Goal: Information Seeking & Learning: Find specific page/section

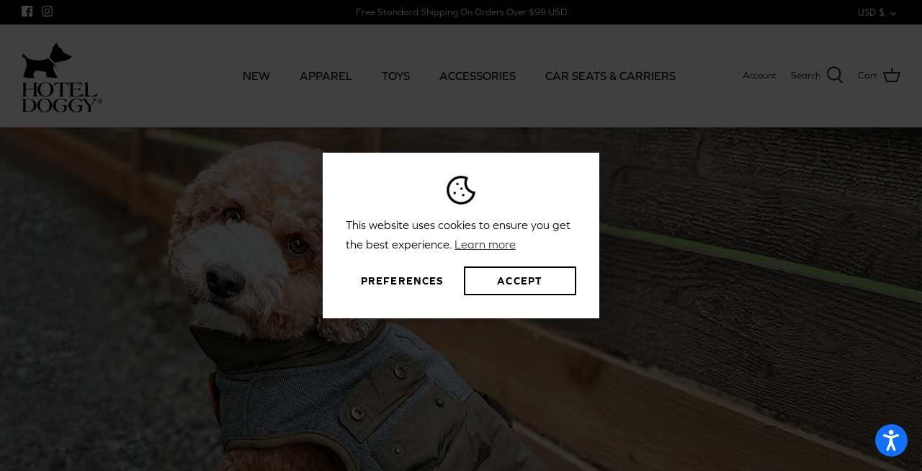
click at [393, 282] on button "Preferences" at bounding box center [402, 281] width 112 height 29
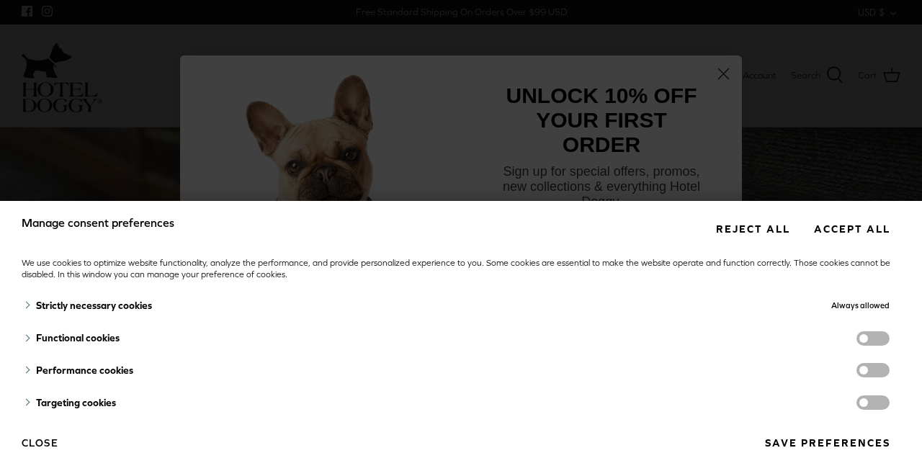
scroll to position [7, 0]
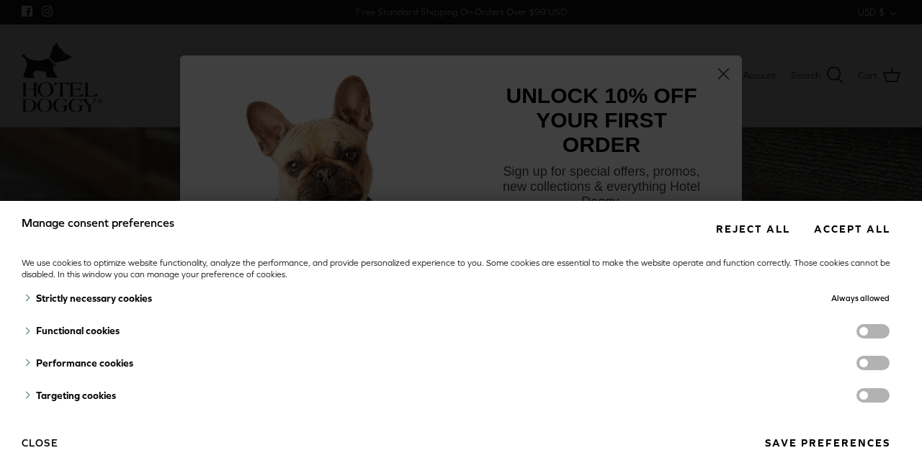
click at [816, 443] on button "Save preferences" at bounding box center [827, 443] width 146 height 27
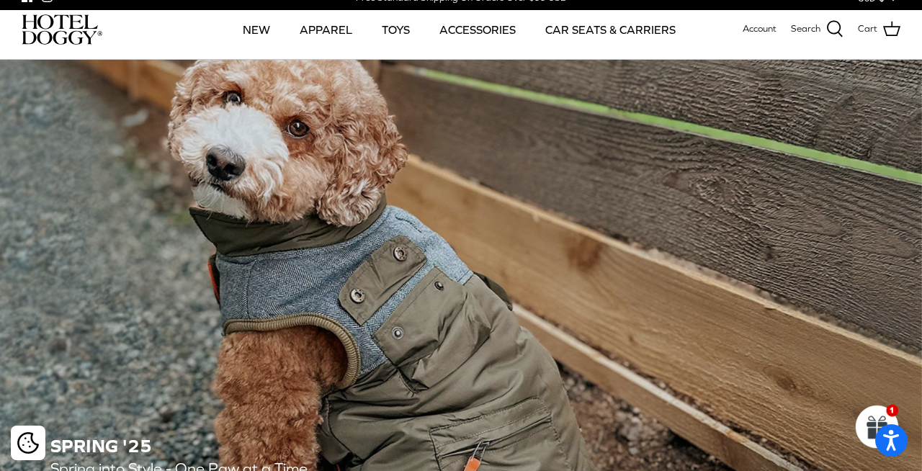
scroll to position [0, 0]
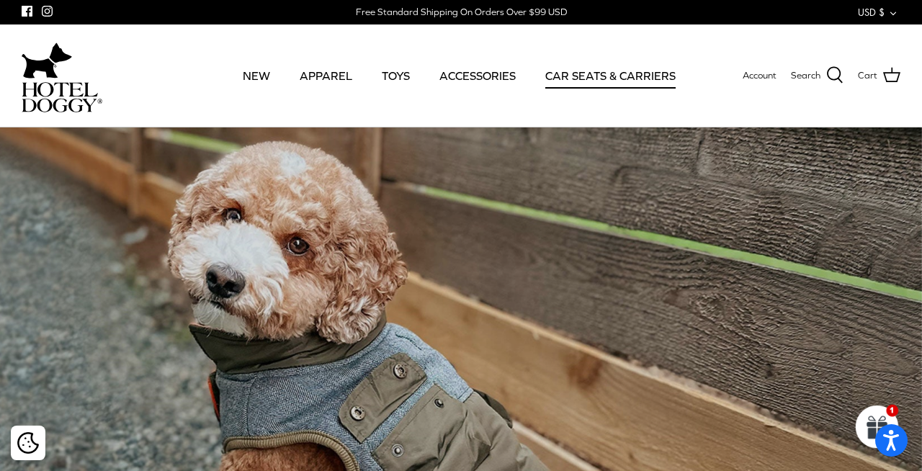
click at [596, 71] on link "CAR SEATS & CARRIERS" at bounding box center [610, 75] width 156 height 49
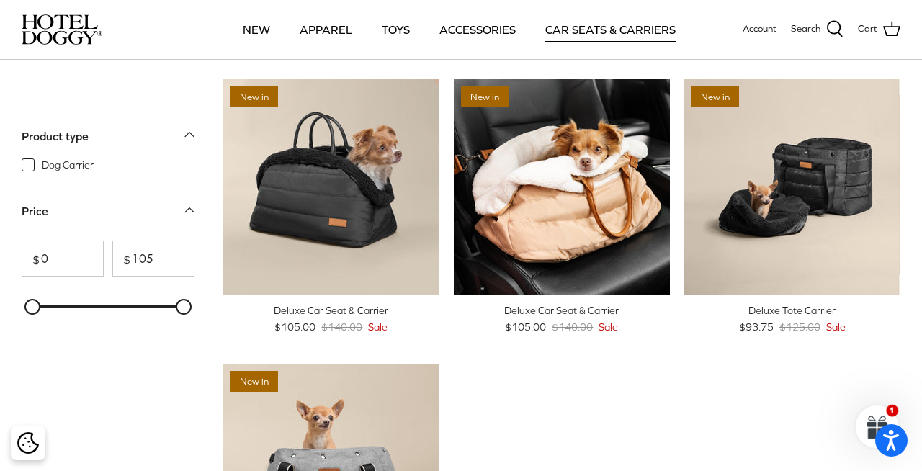
scroll to position [39, 0]
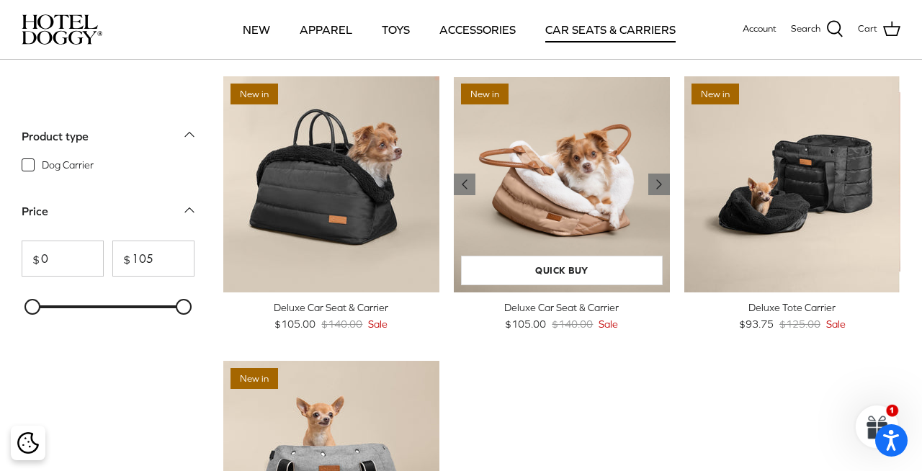
click at [594, 153] on img "Deluxe Car Seat & Carrier" at bounding box center [562, 184] width 216 height 216
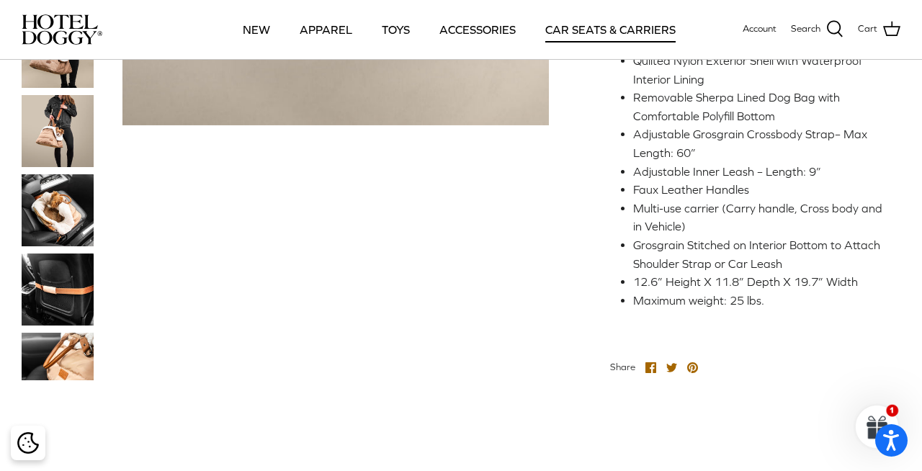
scroll to position [594, 0]
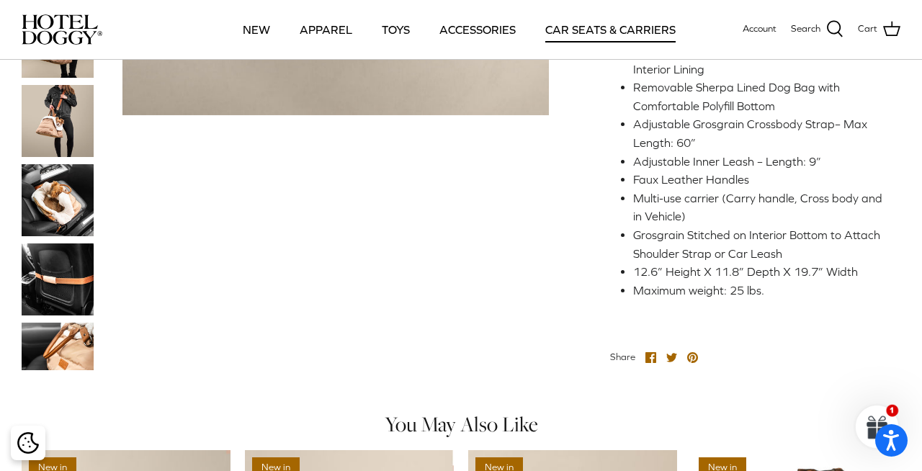
click at [61, 291] on img at bounding box center [58, 279] width 72 height 72
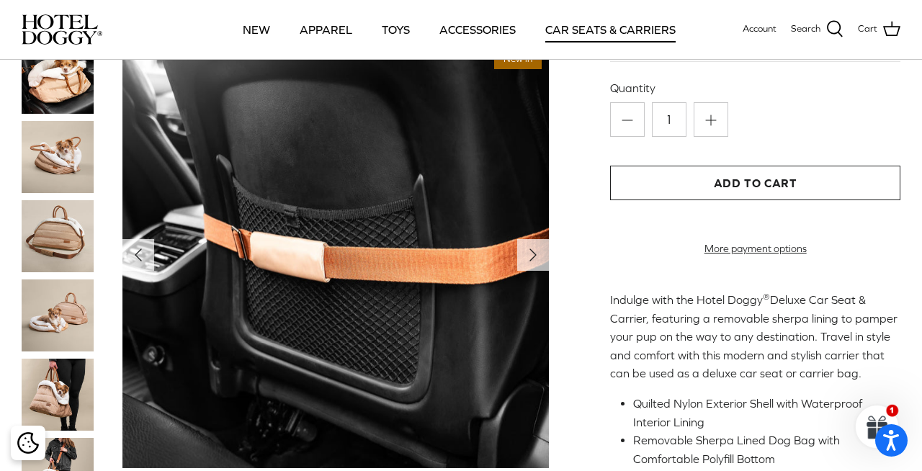
scroll to position [238, 0]
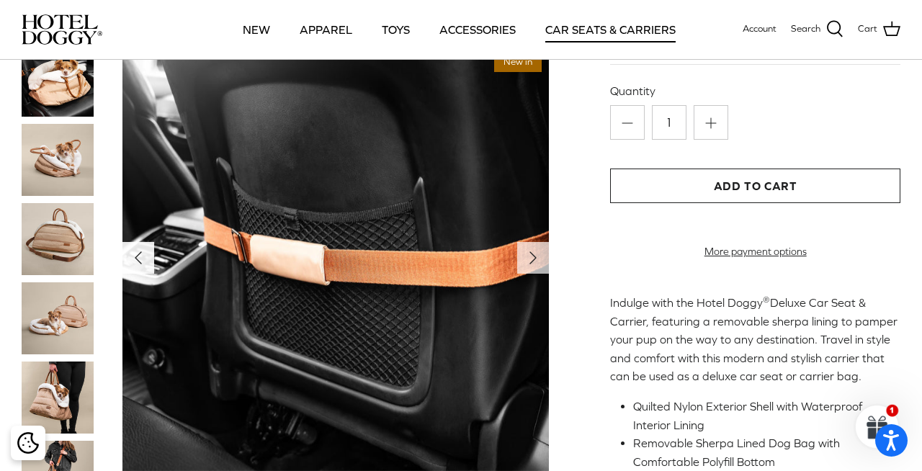
click at [135, 269] on icon "Left" at bounding box center [138, 257] width 23 height 23
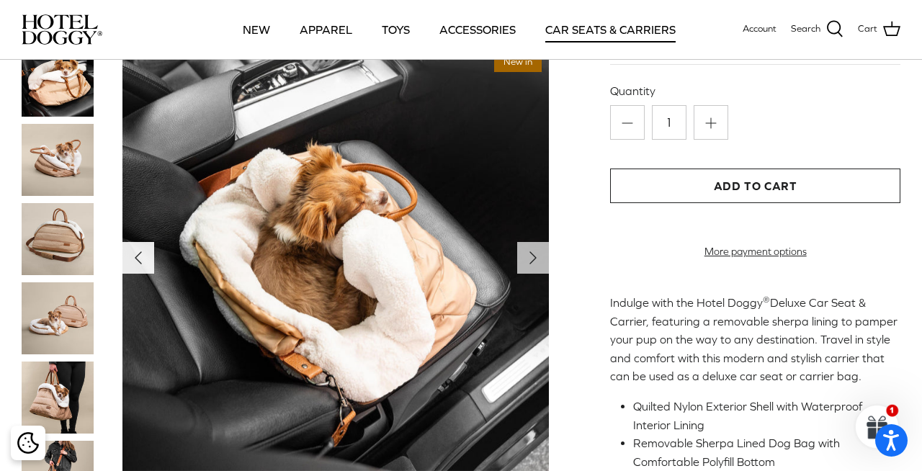
click at [137, 269] on icon "Left" at bounding box center [138, 257] width 23 height 23
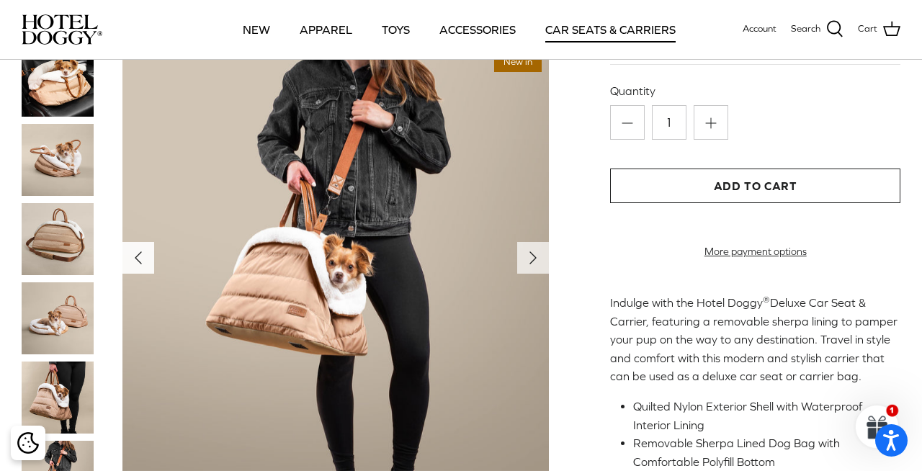
click at [138, 269] on icon "Left" at bounding box center [138, 257] width 23 height 23
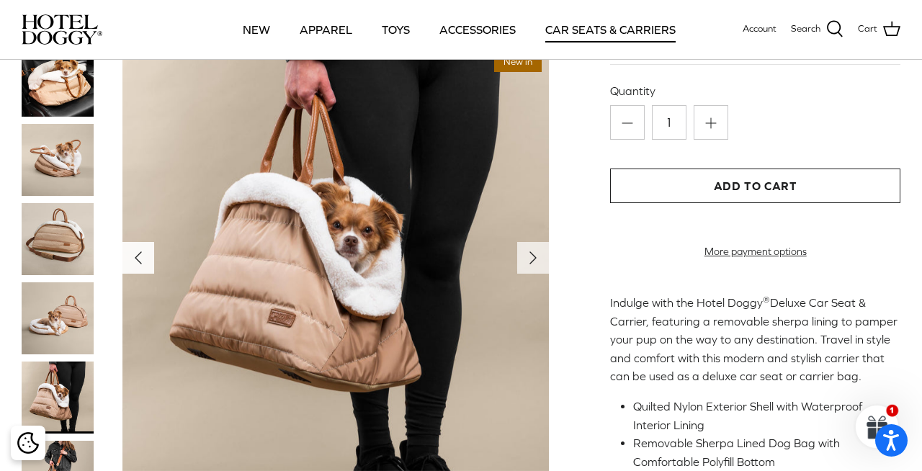
click at [138, 269] on icon "Left" at bounding box center [138, 257] width 23 height 23
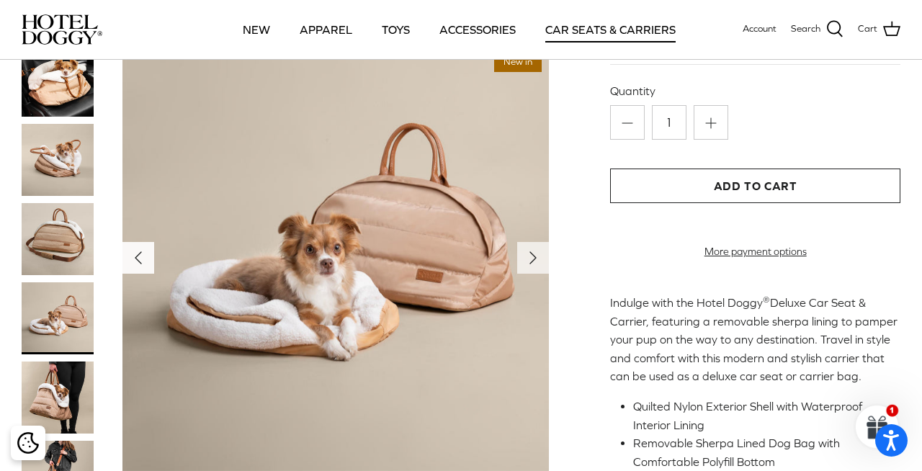
click at [138, 269] on icon "Left" at bounding box center [138, 257] width 23 height 23
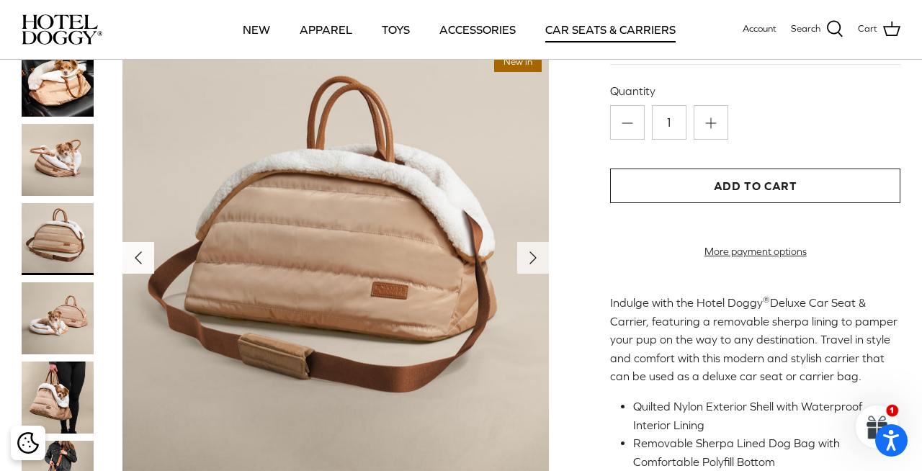
click at [140, 269] on icon "Left" at bounding box center [138, 257] width 23 height 23
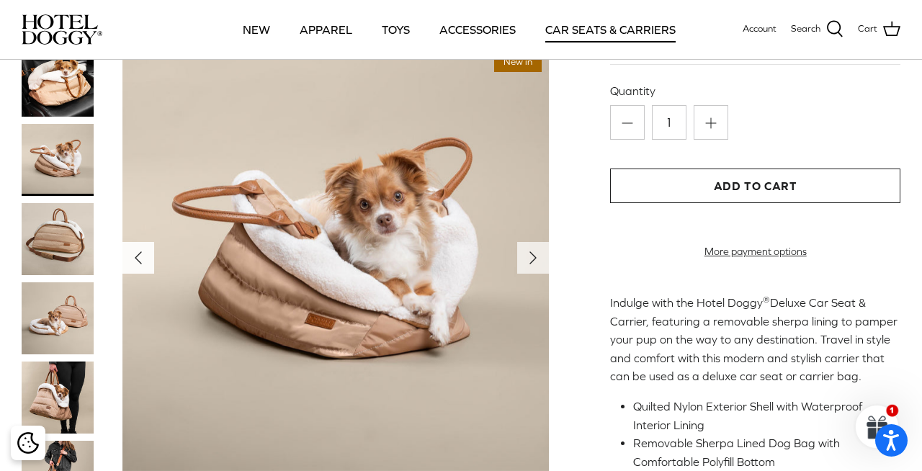
click at [140, 269] on icon "Left" at bounding box center [138, 257] width 23 height 23
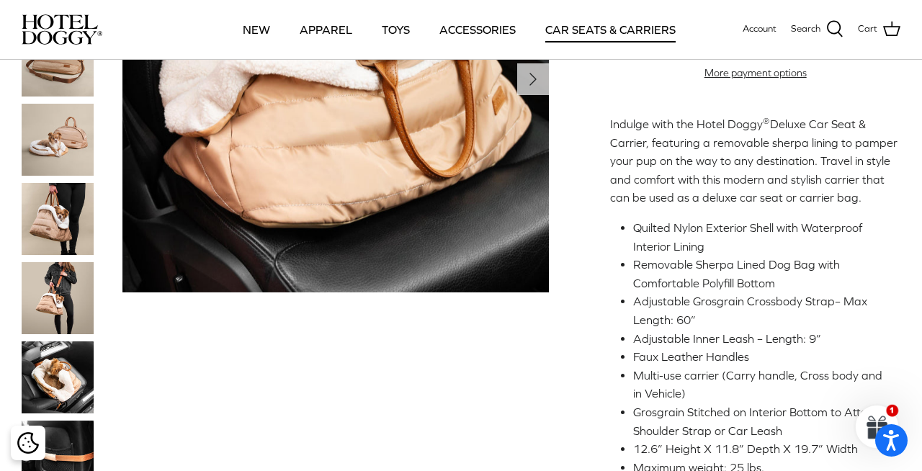
scroll to position [458, 0]
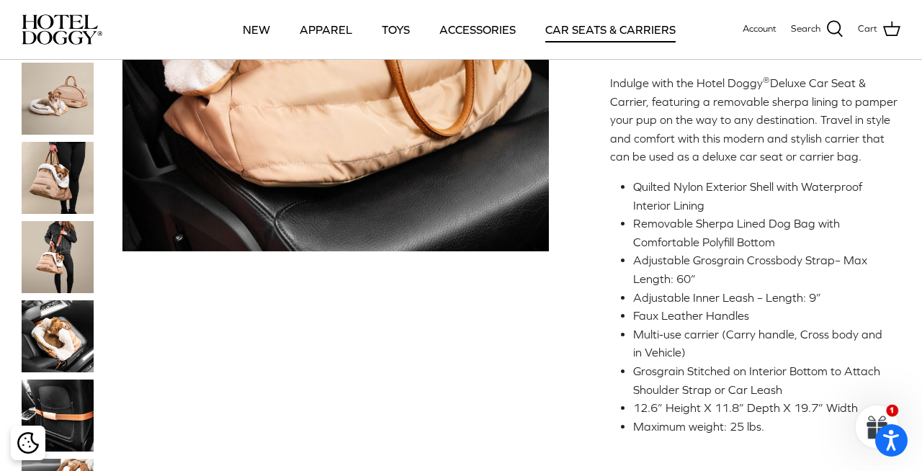
click at [888, 408] on span at bounding box center [877, 426] width 61 height 61
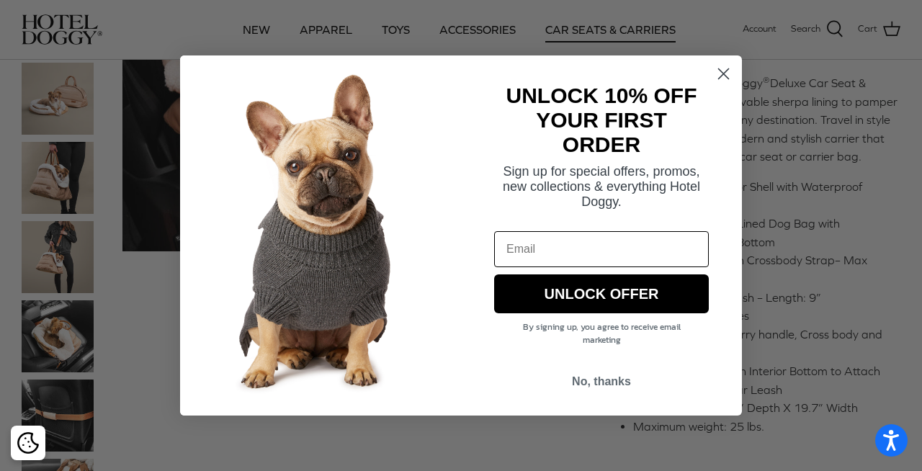
click at [921, 153] on div "Close dialog UNLOCK 10% OFF YOUR FIRST ORDER Sign up for special offers, promos…" at bounding box center [461, 235] width 922 height 471
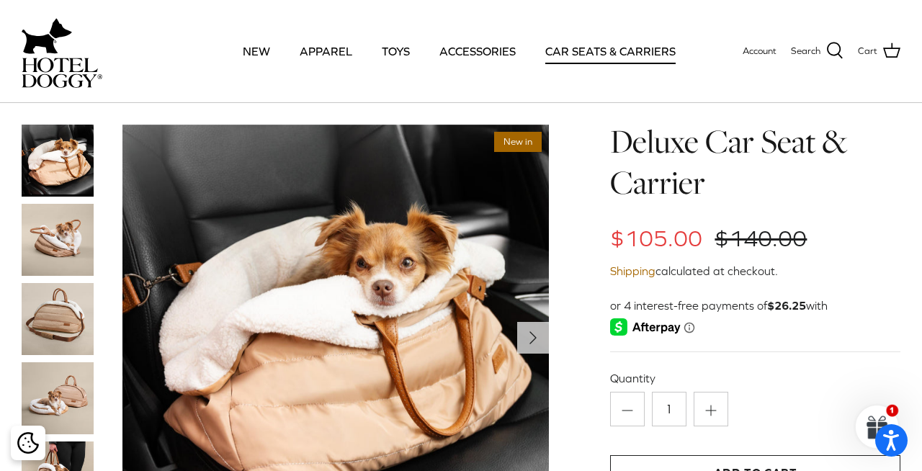
scroll to position [0, 0]
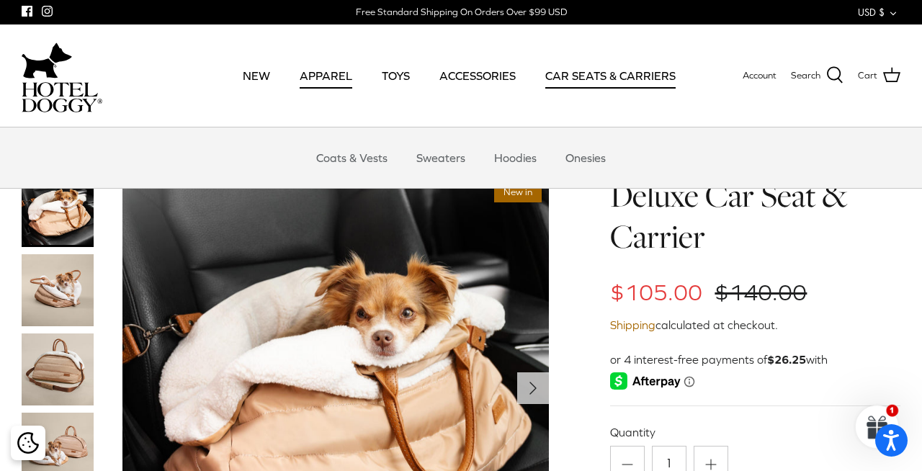
click at [331, 79] on link "APPAREL" at bounding box center [326, 75] width 79 height 49
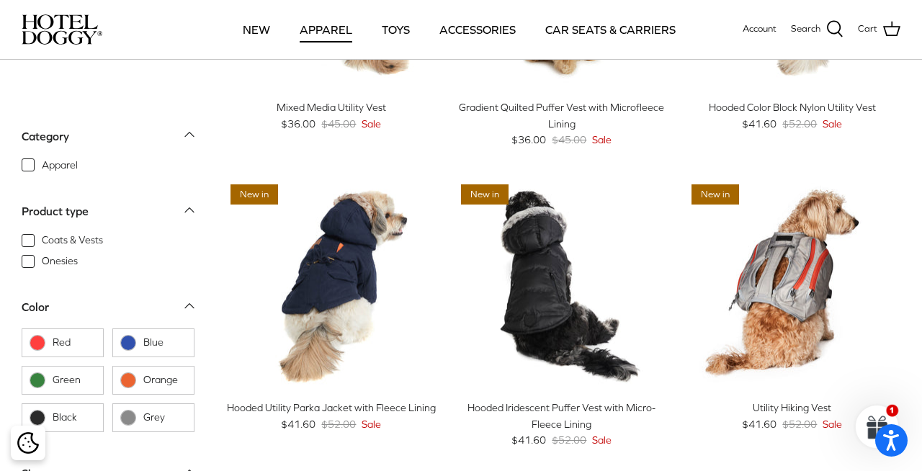
scroll to position [254, 0]
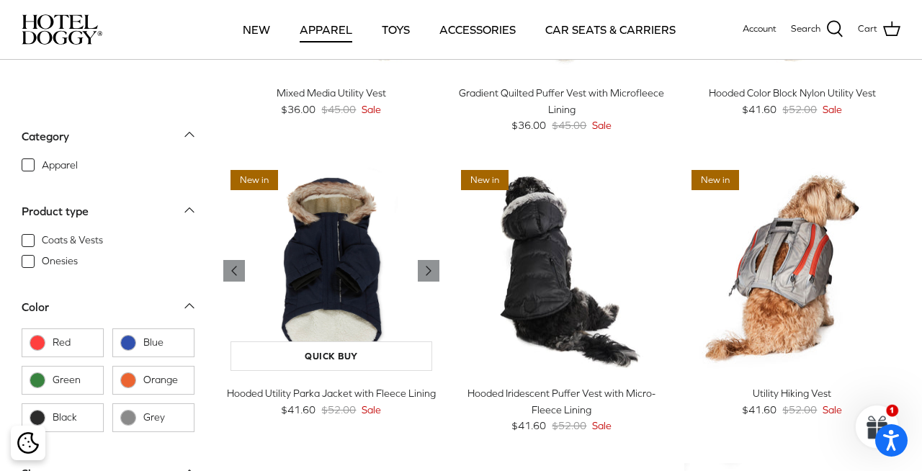
click at [329, 293] on img "Hooded Utility Parka Jacket with Fleece Lining" at bounding box center [331, 271] width 216 height 216
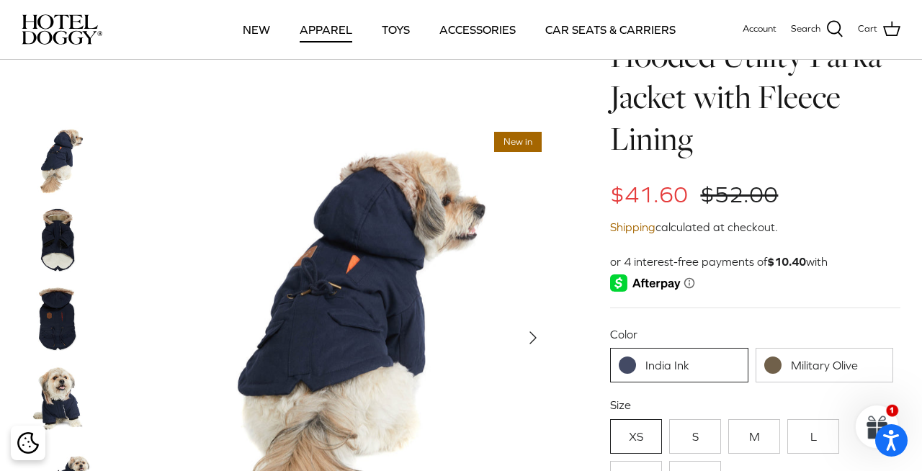
scroll to position [120, 0]
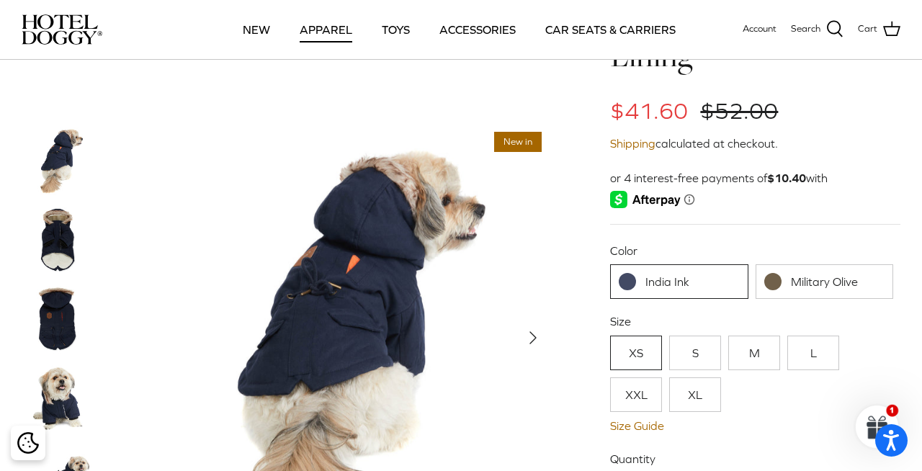
click at [671, 285] on link "India Ink" at bounding box center [679, 281] width 138 height 35
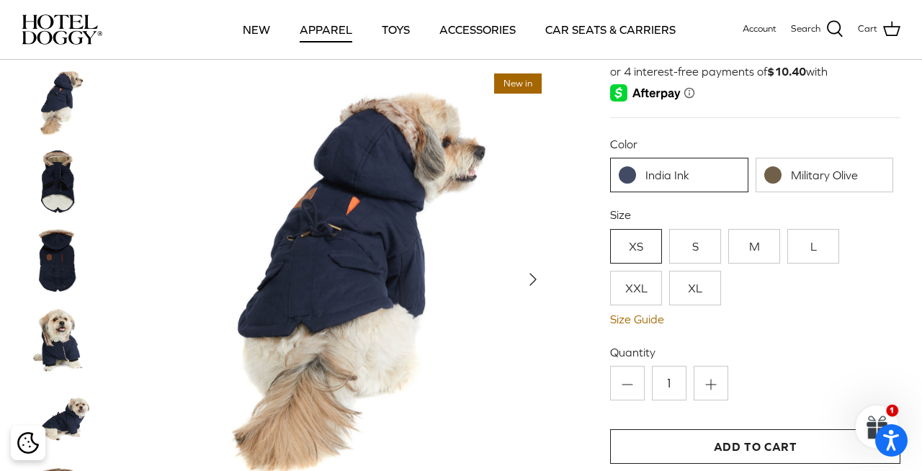
scroll to position [255, 0]
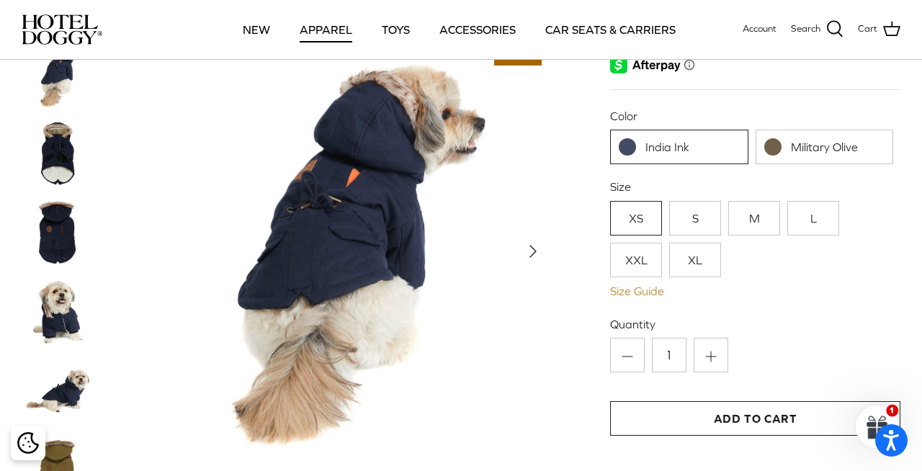
click at [646, 293] on link "Size Guide" at bounding box center [755, 292] width 290 height 14
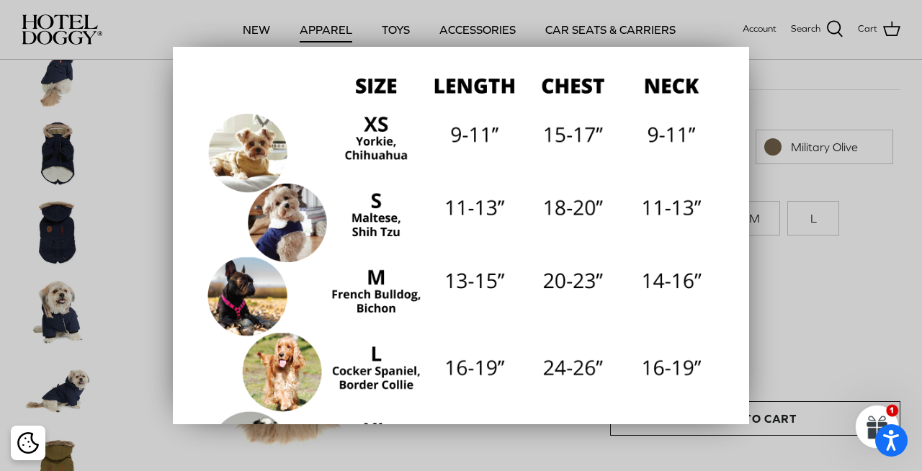
scroll to position [169, 0]
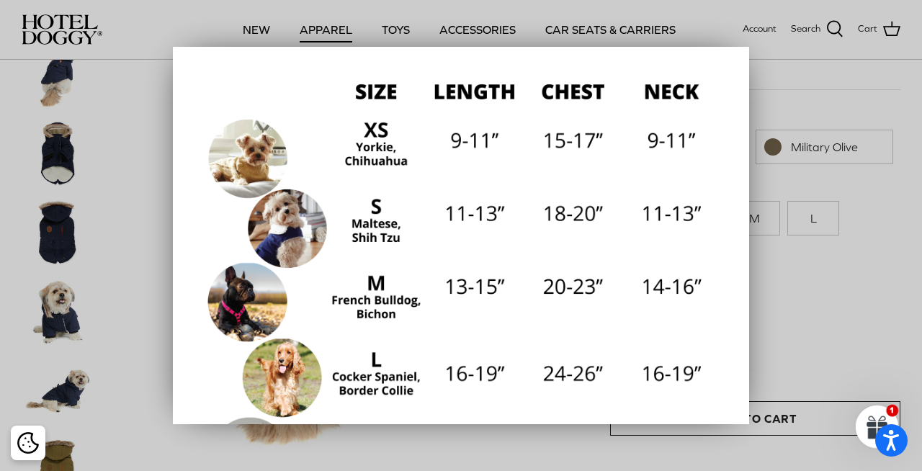
click at [132, 120] on div at bounding box center [461, 235] width 922 height 471
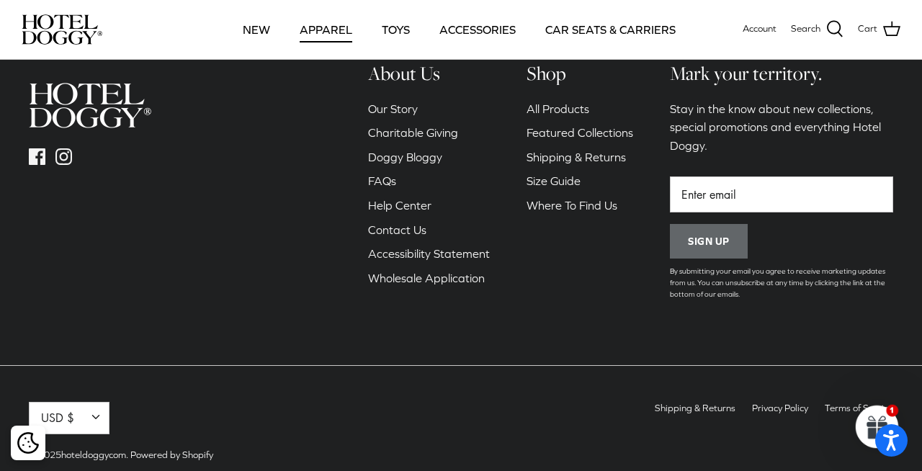
scroll to position [1528, 0]
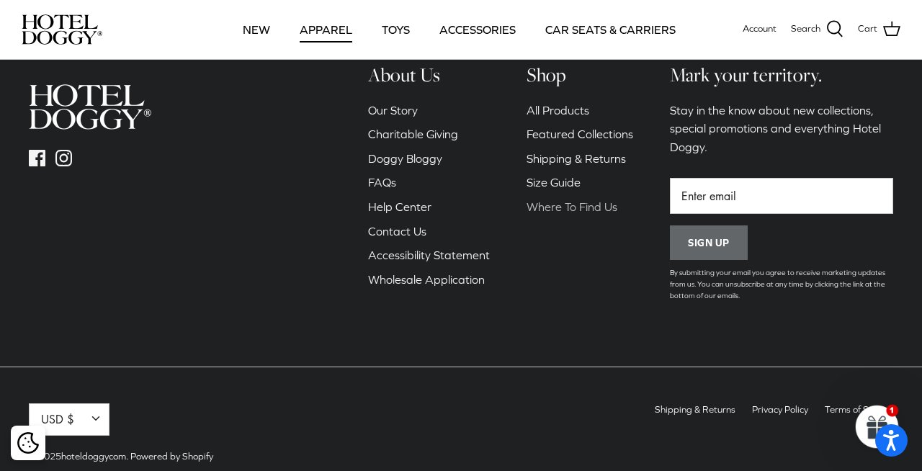
click at [563, 213] on link "Where To Find Us" at bounding box center [572, 206] width 91 height 13
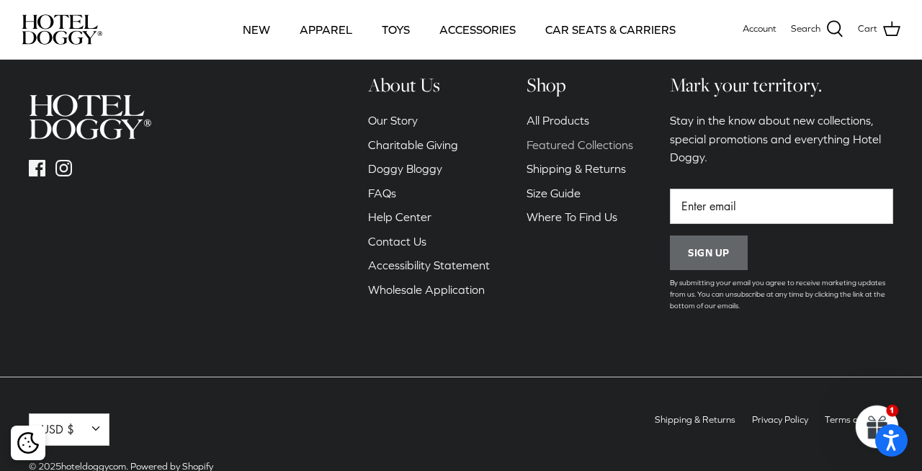
scroll to position [376, 0]
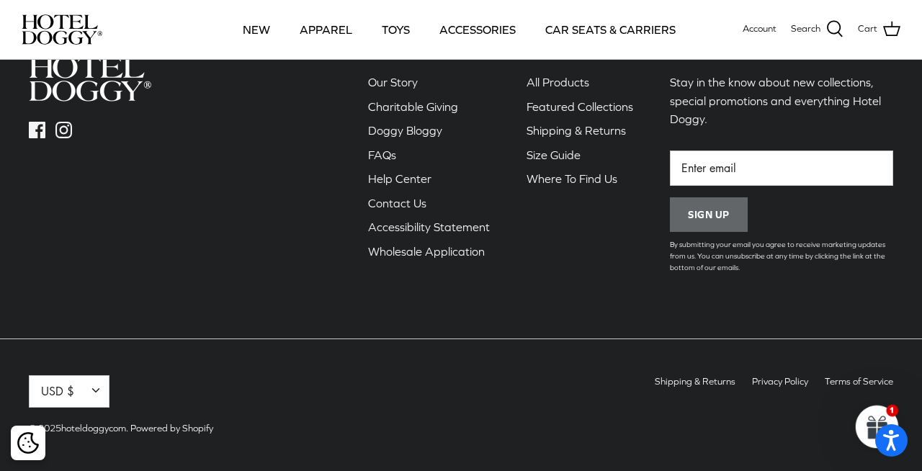
click at [97, 395] on button "USD $ Down" at bounding box center [69, 391] width 81 height 32
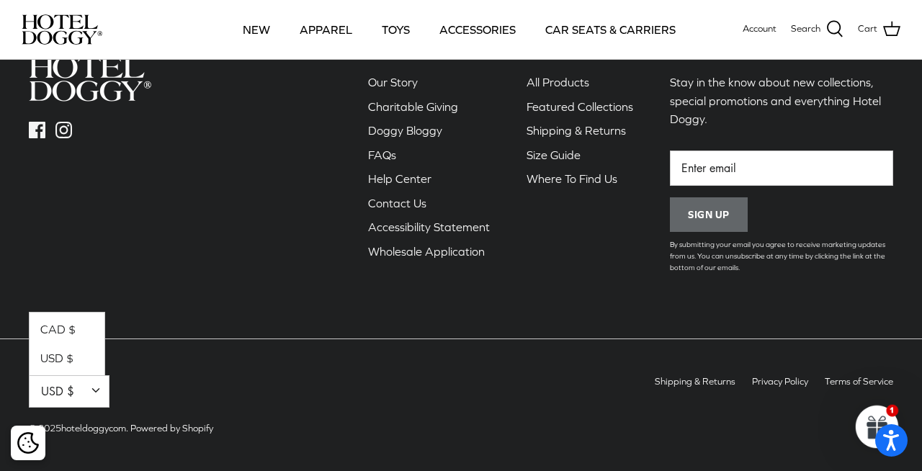
click at [75, 330] on link "CAD $" at bounding box center [67, 328] width 75 height 31
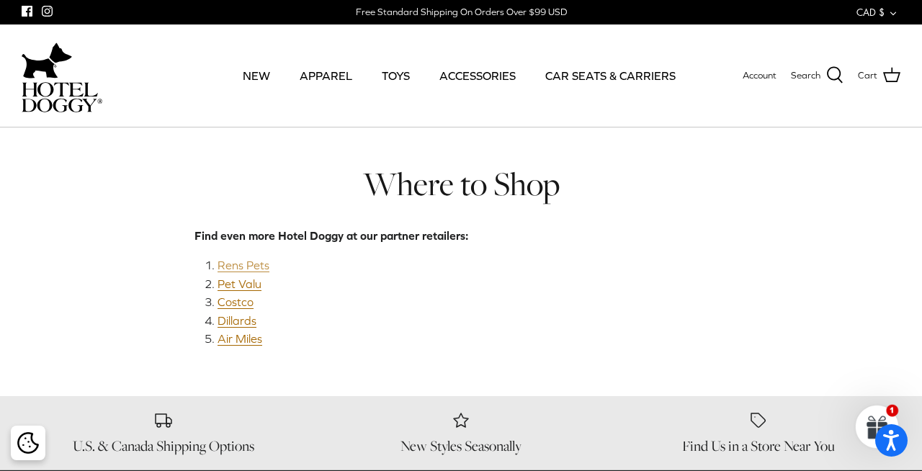
click at [239, 266] on link "Rens Pets" at bounding box center [244, 266] width 52 height 14
click at [229, 301] on link "Costco" at bounding box center [236, 302] width 36 height 14
click at [247, 341] on link "Air Miles" at bounding box center [240, 339] width 45 height 14
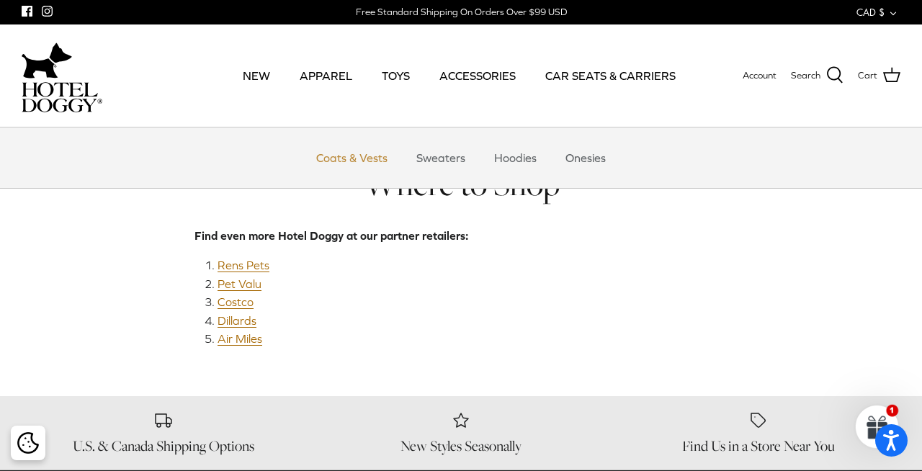
click at [341, 156] on link "Coats & Vests" at bounding box center [351, 157] width 97 height 43
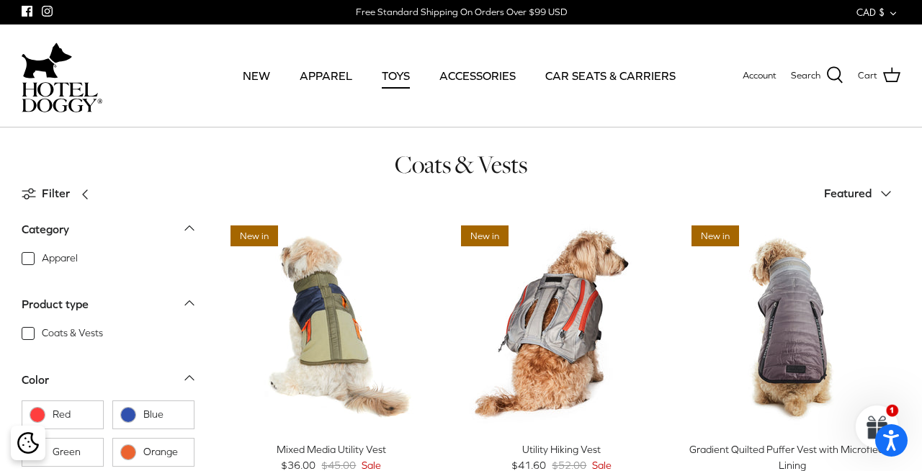
click at [399, 77] on link "TOYS" at bounding box center [396, 75] width 54 height 49
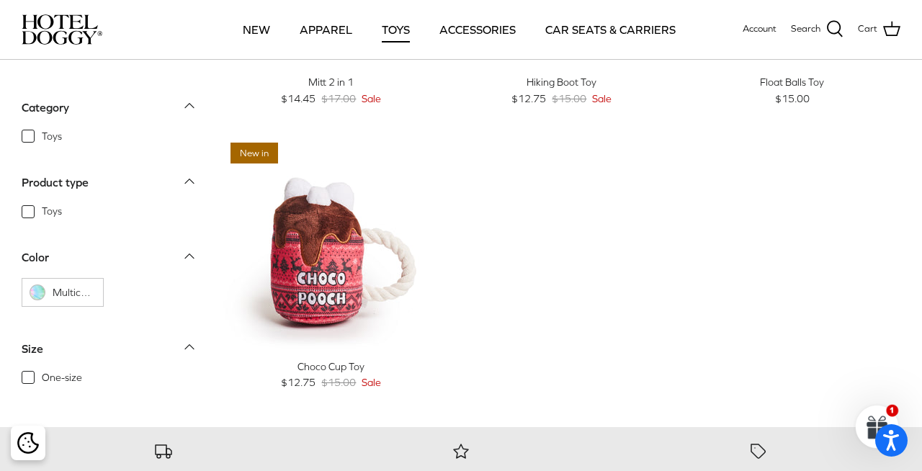
scroll to position [1403, 0]
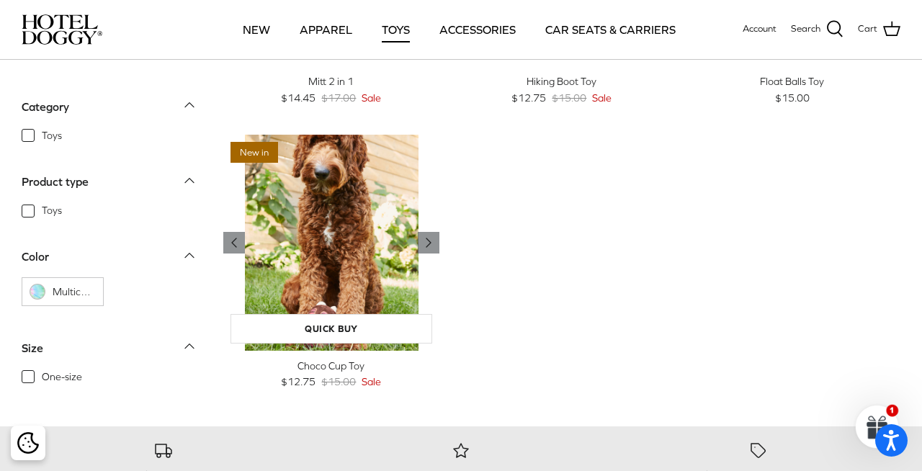
click at [337, 217] on img "Choco Cup Toy" at bounding box center [331, 243] width 216 height 216
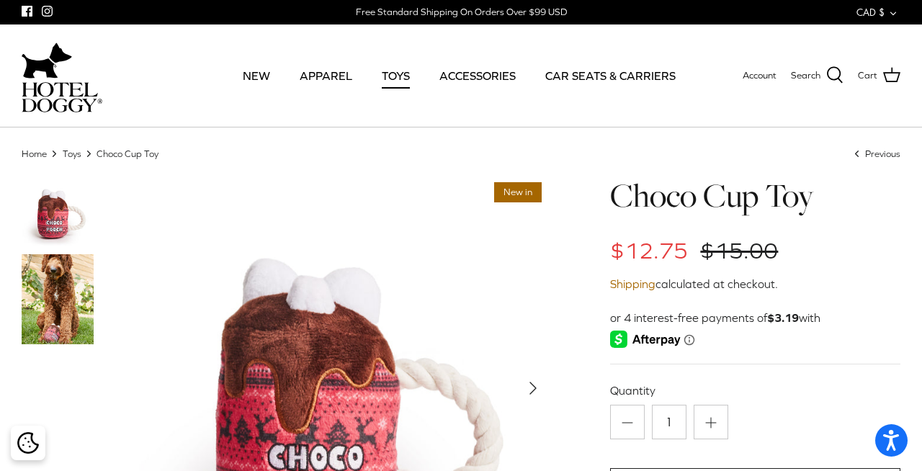
click at [66, 277] on img at bounding box center [58, 299] width 72 height 90
